Goal: Task Accomplishment & Management: Use online tool/utility

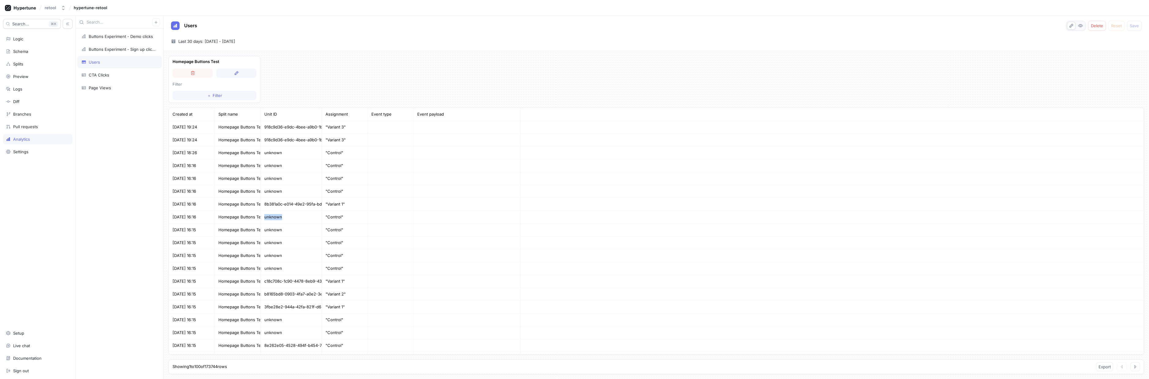
drag, startPoint x: 264, startPoint y: 217, endPoint x: 298, endPoint y: 215, distance: 34.0
click at [298, 215] on div "unknown" at bounding box center [291, 217] width 61 height 13
click at [393, 41] on div "2025-07-20 ~ 2025-08-18 Last 30 days: 20 Jul 2025 - 18 Aug 2025" at bounding box center [655, 41] width 973 height 9
click at [207, 93] on button "＋ Filter" at bounding box center [215, 95] width 84 height 9
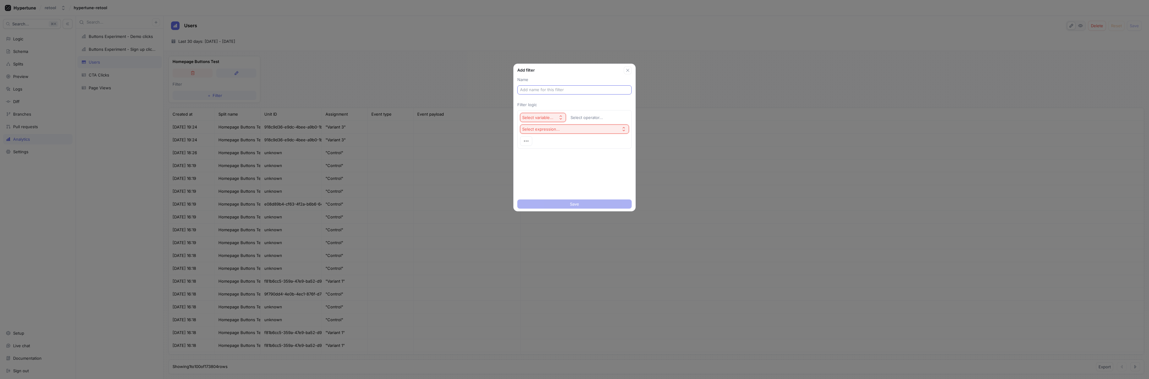
click at [543, 92] on input "text" at bounding box center [574, 90] width 109 height 6
click at [543, 114] on button "Select variable..." at bounding box center [543, 117] width 46 height 9
type input "fdsdf"
click at [539, 139] on span "Unit Id" at bounding box center [560, 139] width 57 height 5
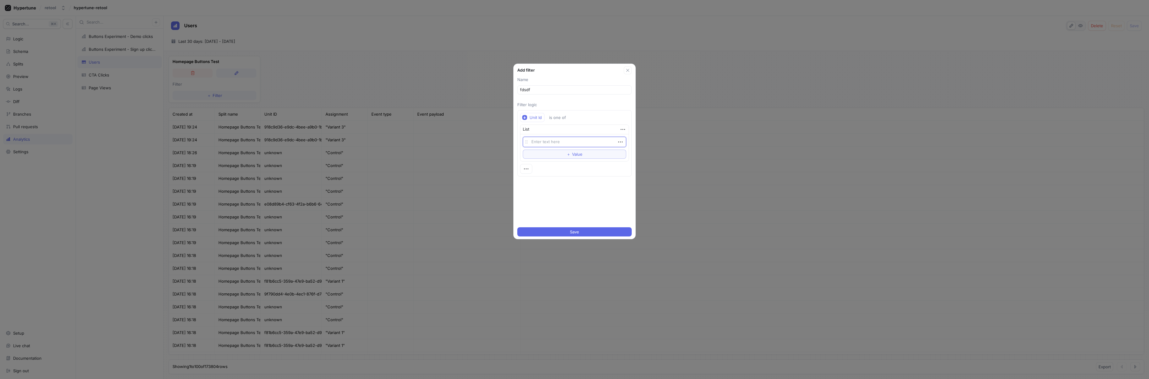
type textarea "x"
type textarea "JChjwdCmtV3P1LuuXe33u"
type textarea "x"
click at [579, 234] on span "Save" at bounding box center [574, 232] width 9 height 4
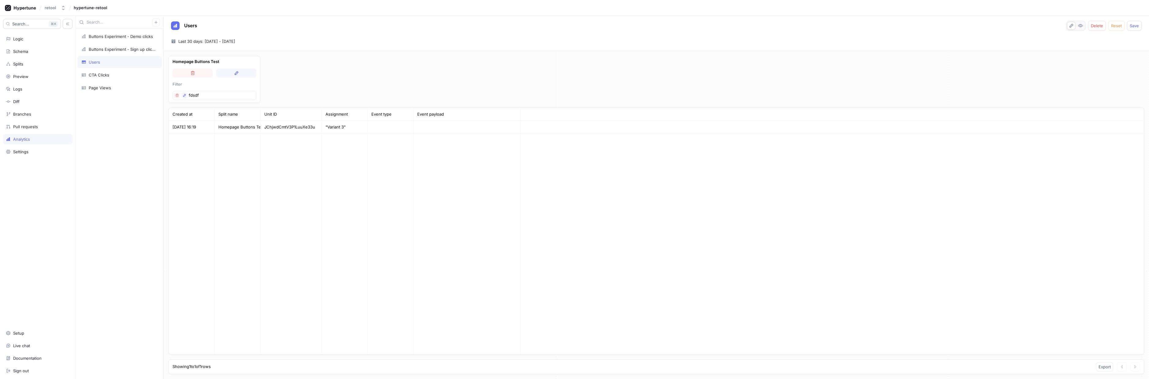
drag, startPoint x: 207, startPoint y: 126, endPoint x: 174, endPoint y: 125, distance: 33.7
click at [174, 125] on div "2025-08-18 16:19" at bounding box center [192, 127] width 46 height 13
click at [229, 164] on div at bounding box center [238, 244] width 46 height 221
